Goal: Task Accomplishment & Management: Use online tool/utility

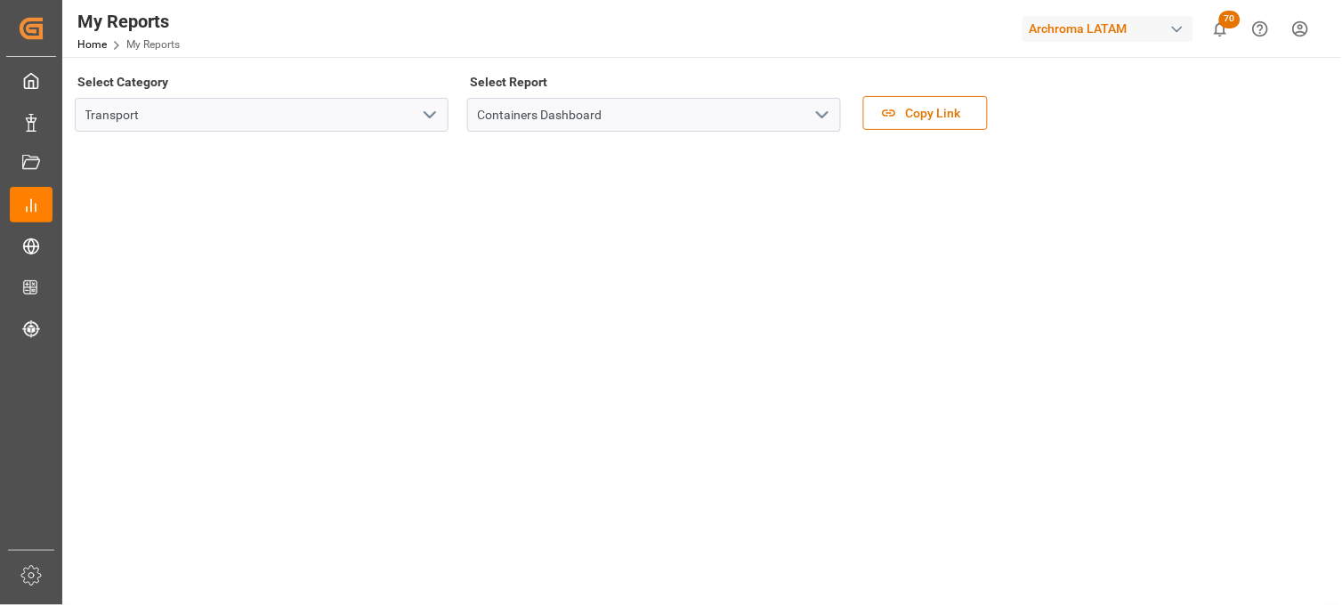
scroll to position [593, 0]
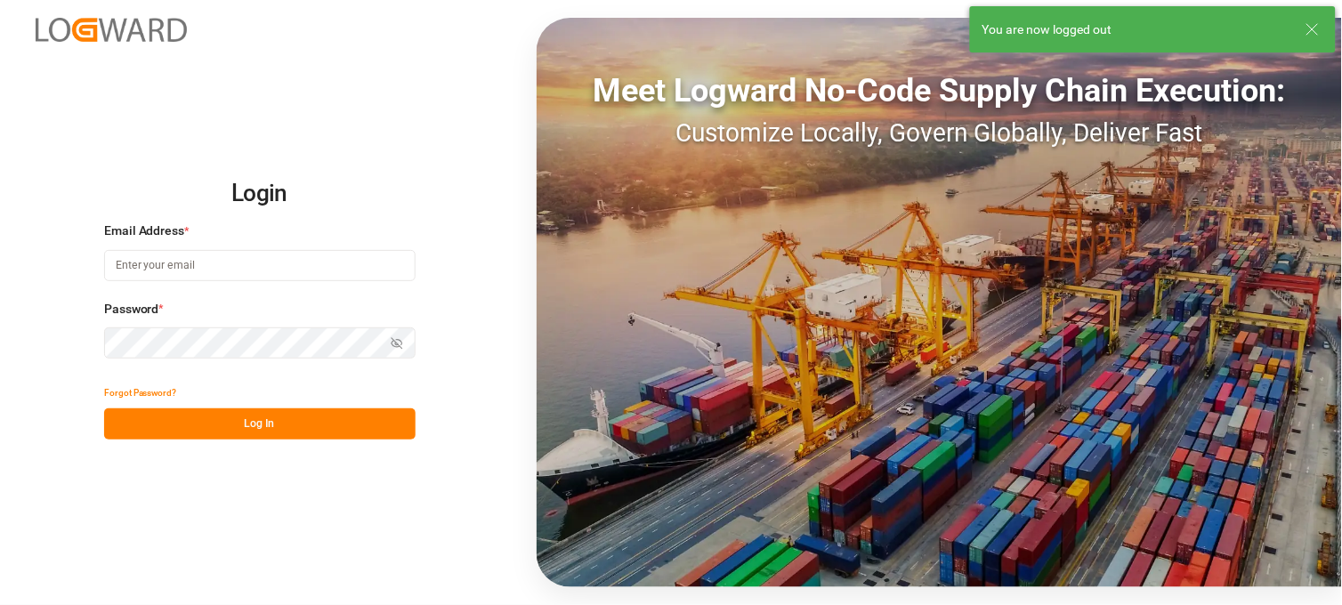
type input "[PERSON_NAME][EMAIL_ADDRESS][DOMAIN_NAME]"
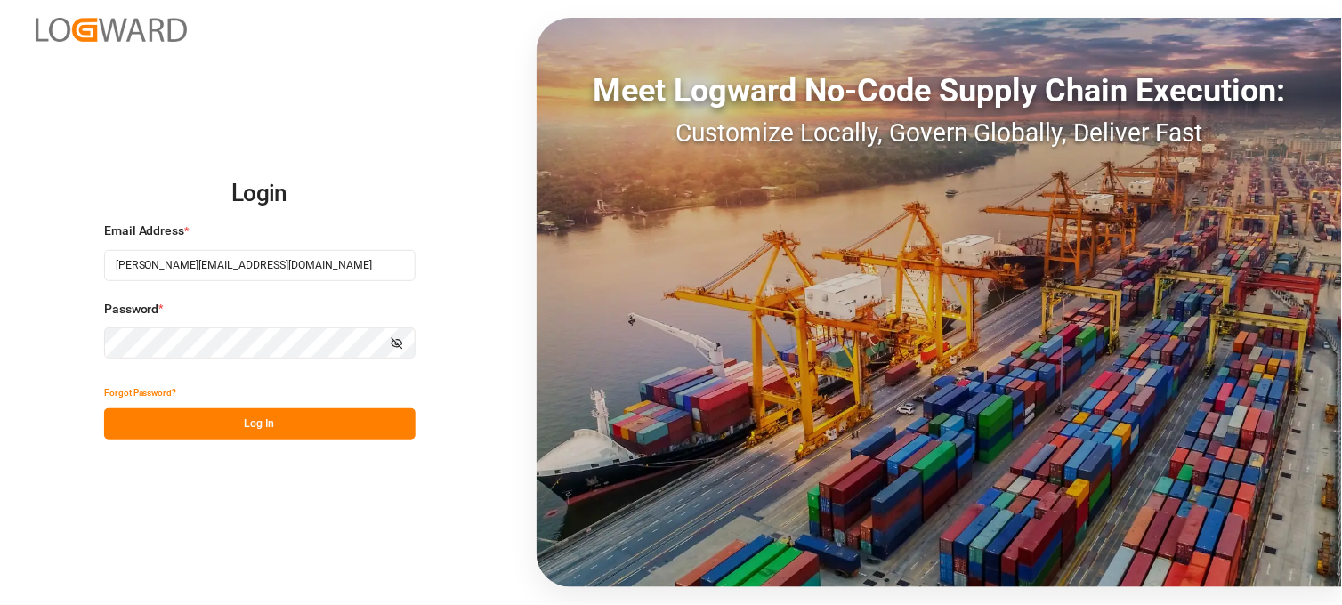
click at [236, 430] on button "Log In" at bounding box center [260, 424] width 312 height 31
click at [270, 420] on button "Log In" at bounding box center [260, 424] width 312 height 31
click at [377, 132] on div "Login Email Address * [PERSON_NAME][EMAIL_ADDRESS][DOMAIN_NAME] Password * Show…" at bounding box center [671, 302] width 1342 height 605
click at [253, 426] on button "Log In" at bounding box center [260, 424] width 312 height 31
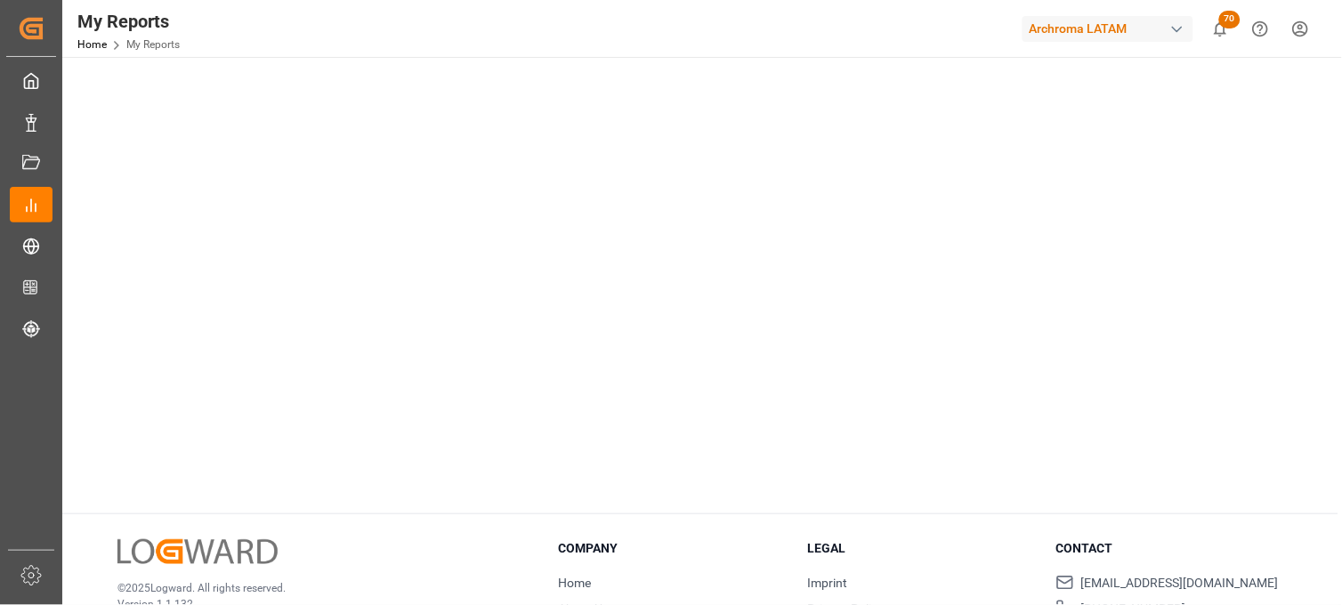
scroll to position [1044, 0]
